Goal: Book appointment/travel/reservation

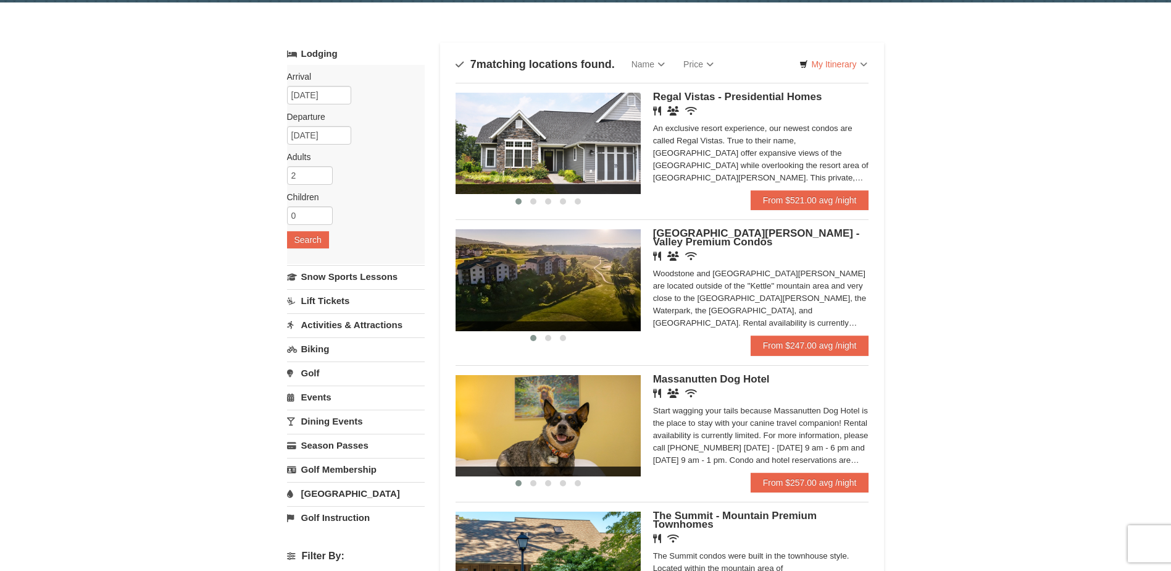
scroll to position [62, 0]
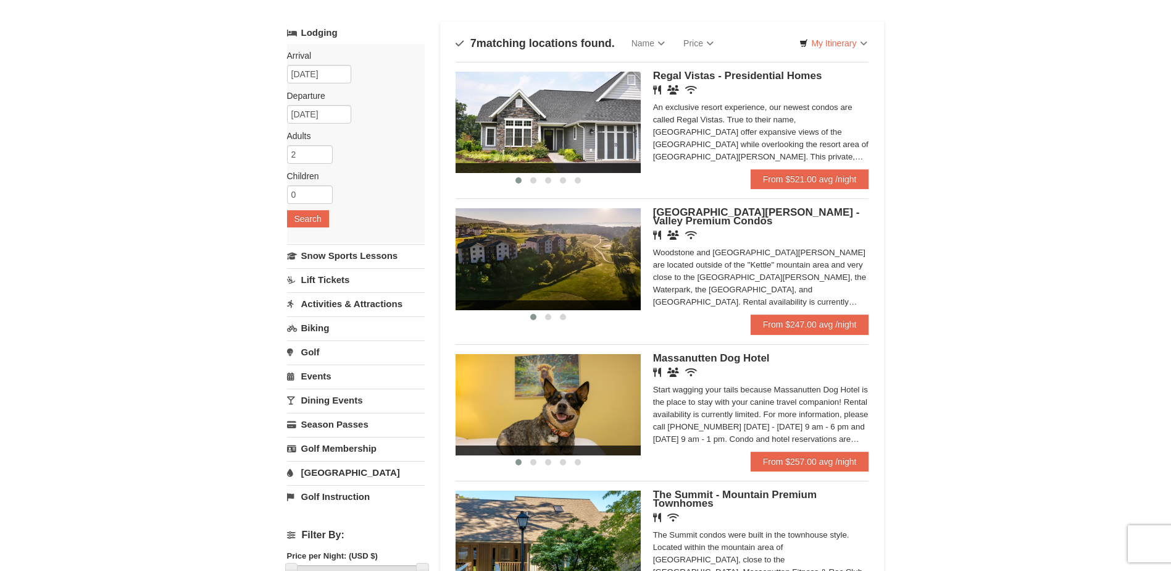
click at [733, 354] on span "Massanutten Dog Hotel" at bounding box center [711, 358] width 117 height 12
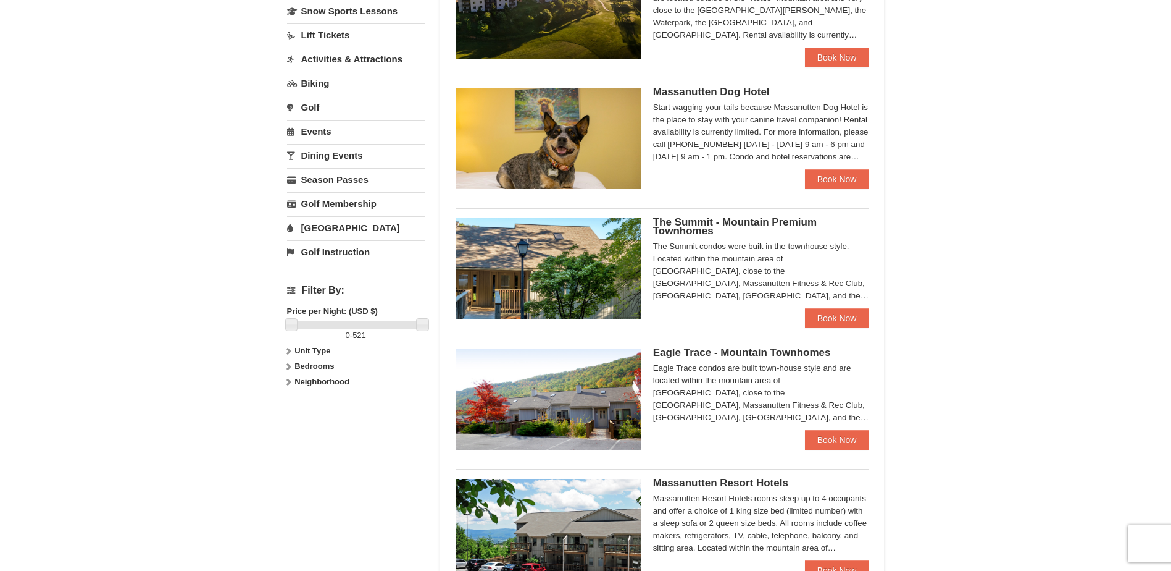
scroll to position [309, 0]
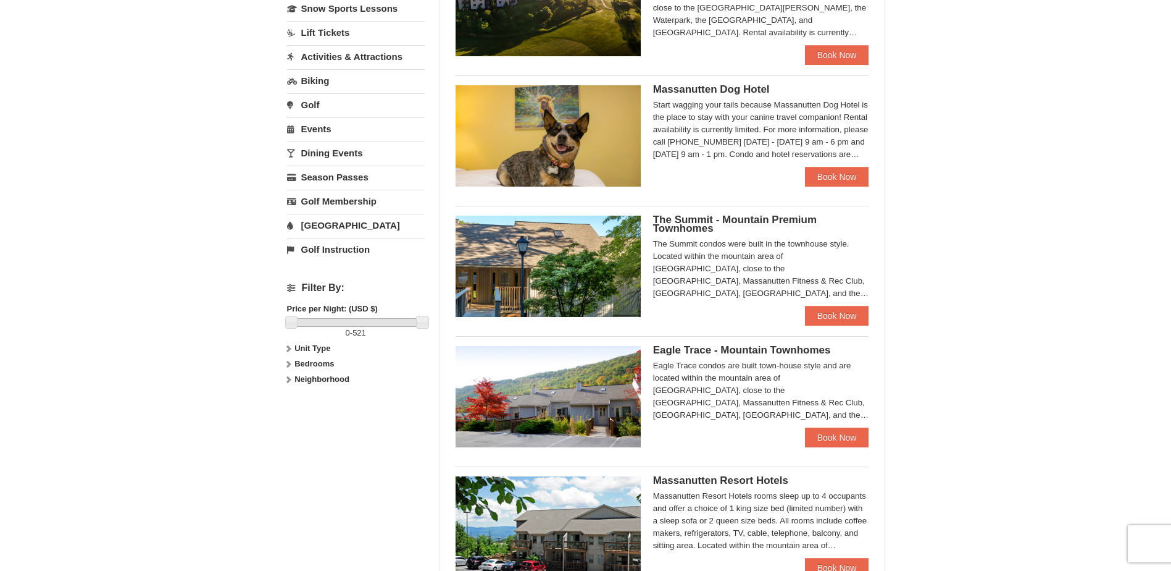
click at [751, 216] on span "The Summit - Mountain Premium Townhomes" at bounding box center [735, 224] width 164 height 20
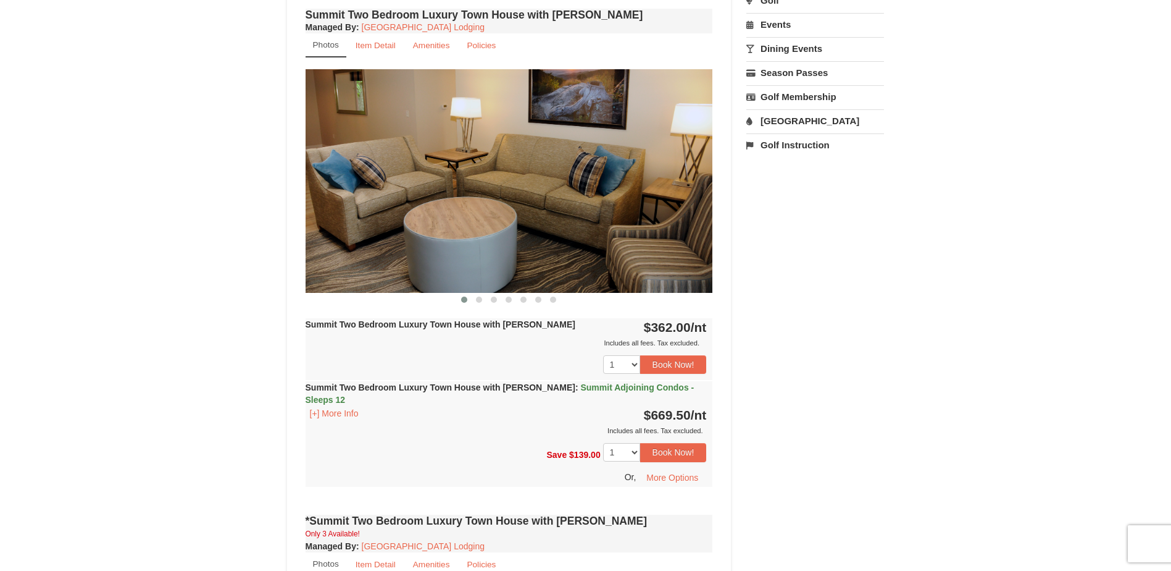
scroll to position [432, 0]
